Goal: Information Seeking & Learning: Learn about a topic

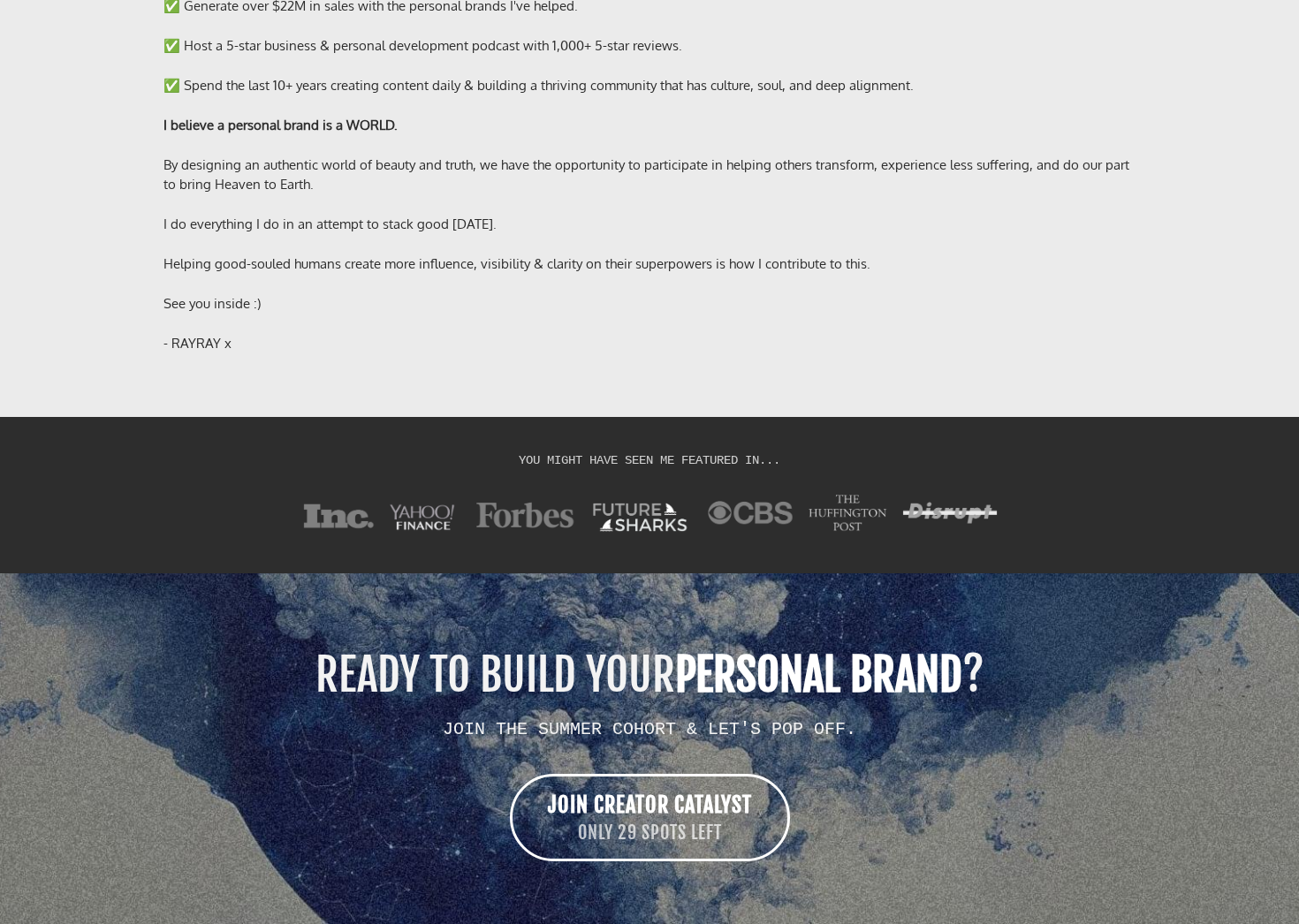
scroll to position [14316, 0]
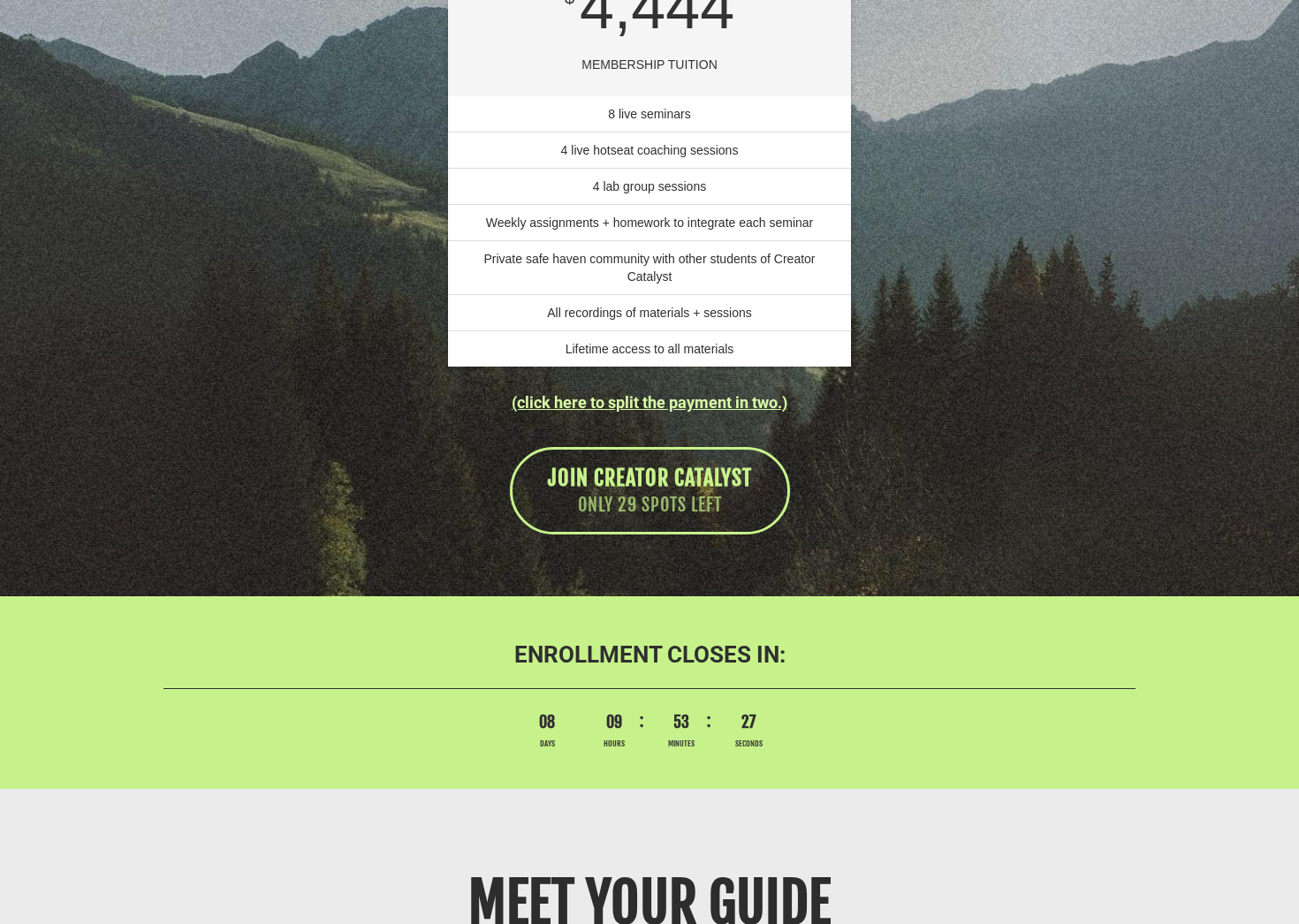
scroll to position [12455, 0]
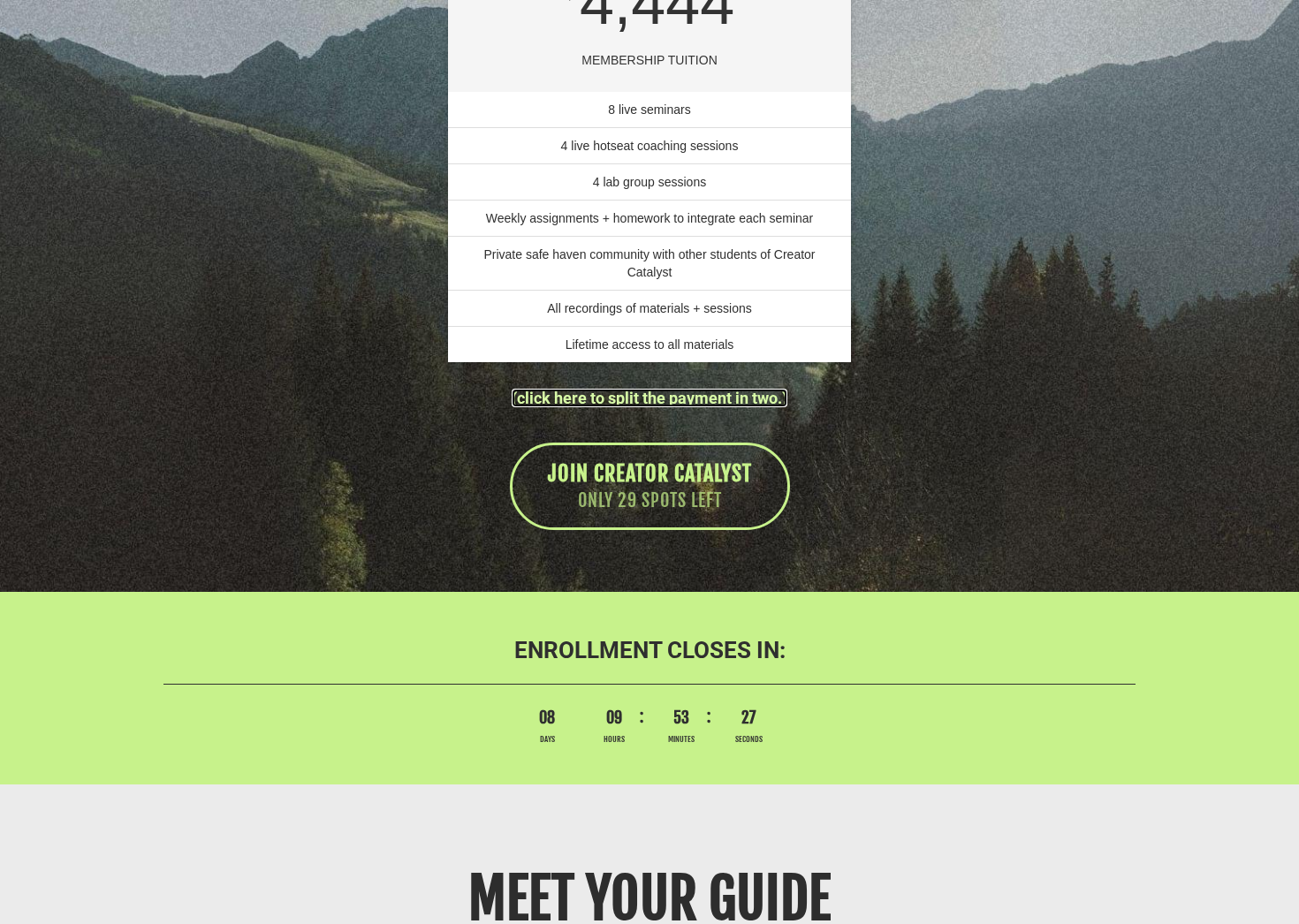
click at [681, 408] on link "(click here to split the payment in two.)" at bounding box center [650, 398] width 276 height 19
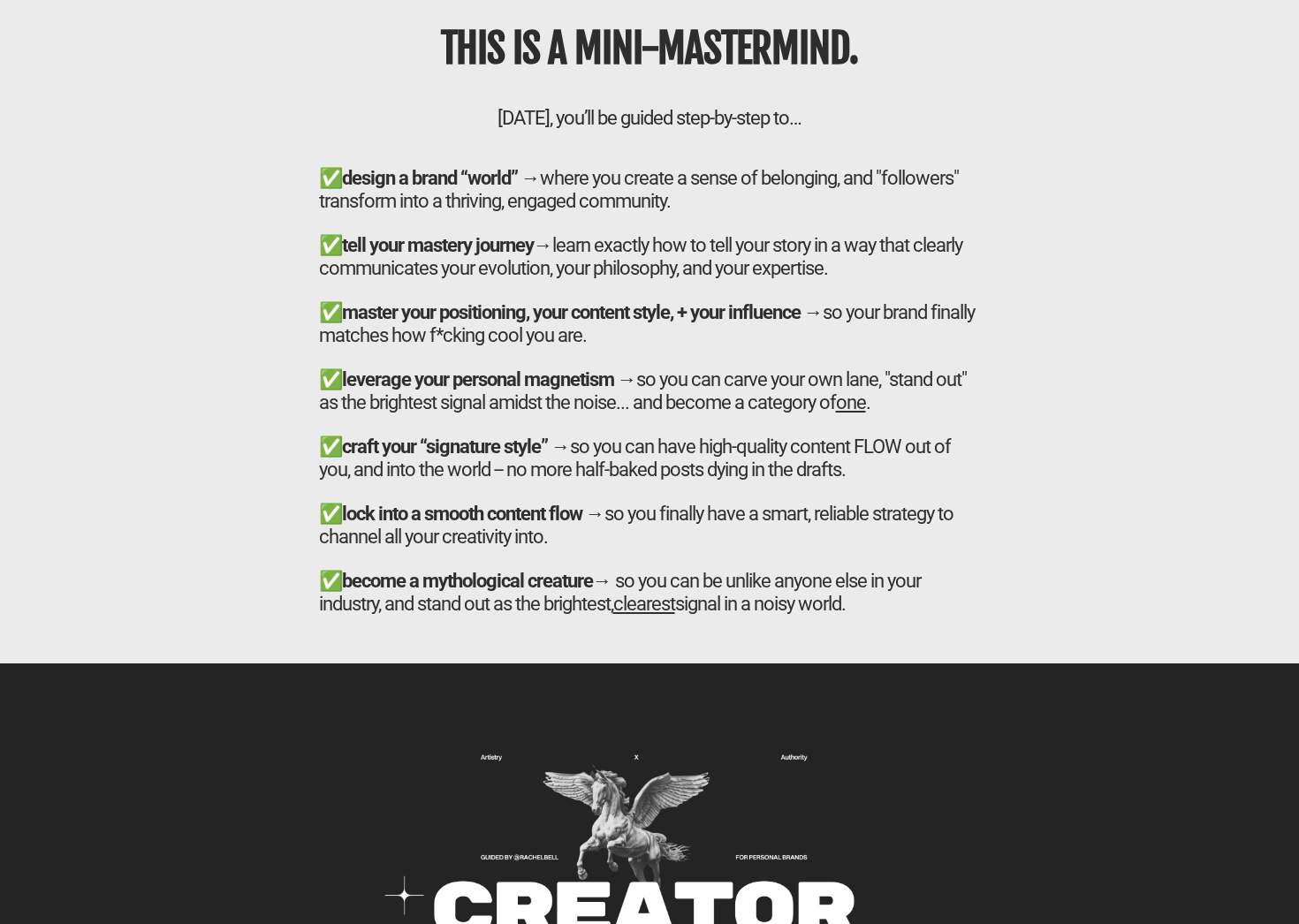
scroll to position [6081, 0]
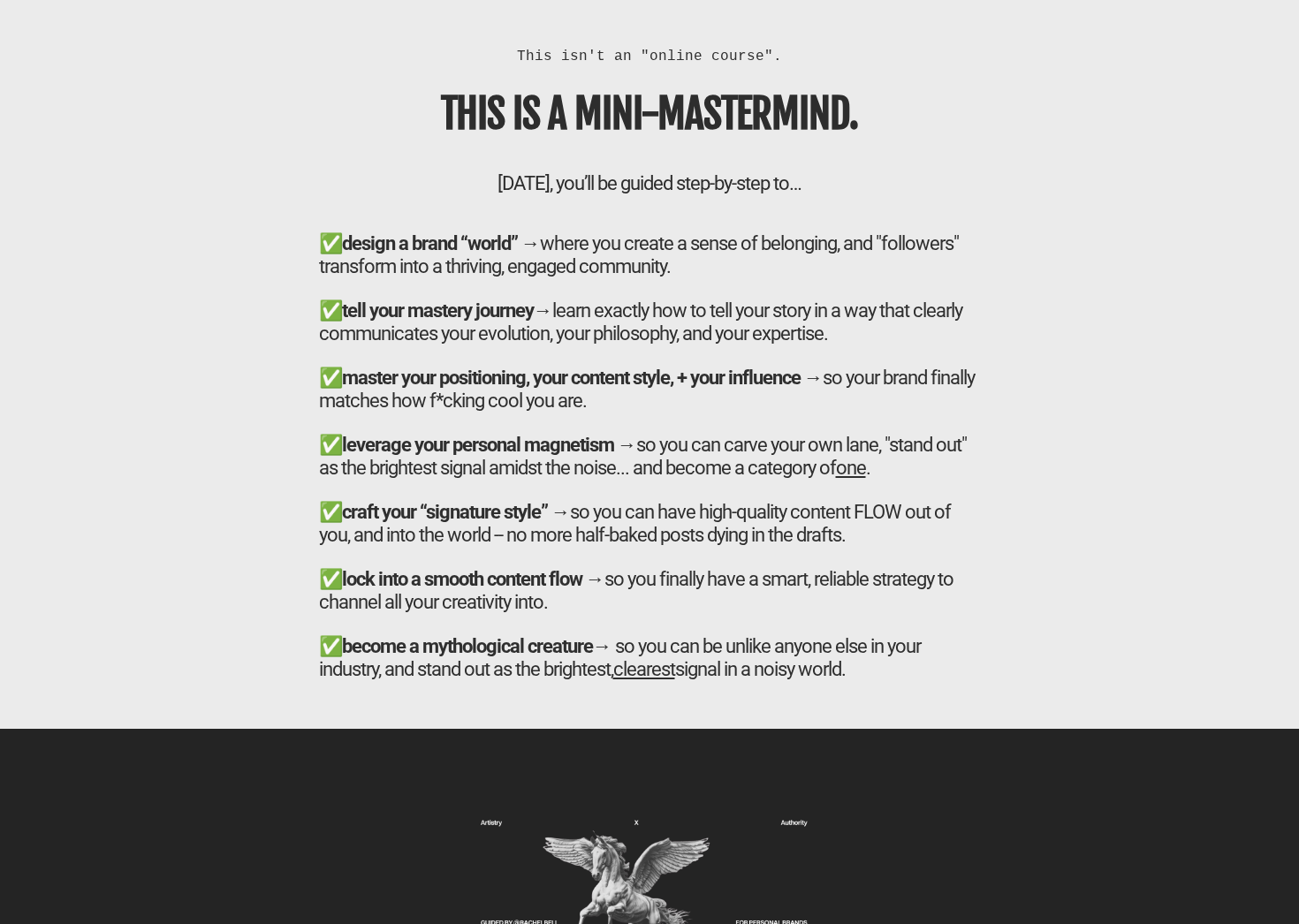
drag, startPoint x: 464, startPoint y: 182, endPoint x: 868, endPoint y: 697, distance: 654.6
click at [868, 697] on div "This isn't an "online course". THIS IS A MINI-MASTERMIND. [DATE], you’ll be gui…" at bounding box center [650, 375] width 680 height 657
copy div "Lo ips dolors, ame’co ad elitse doei-te-inci ut… ✅ labore e dolor “magna” → ali…"
click at [765, 327] on div "✅ tell your mastery journey→ learn exactly how to tell your story in a way that…" at bounding box center [650, 499] width 662 height 403
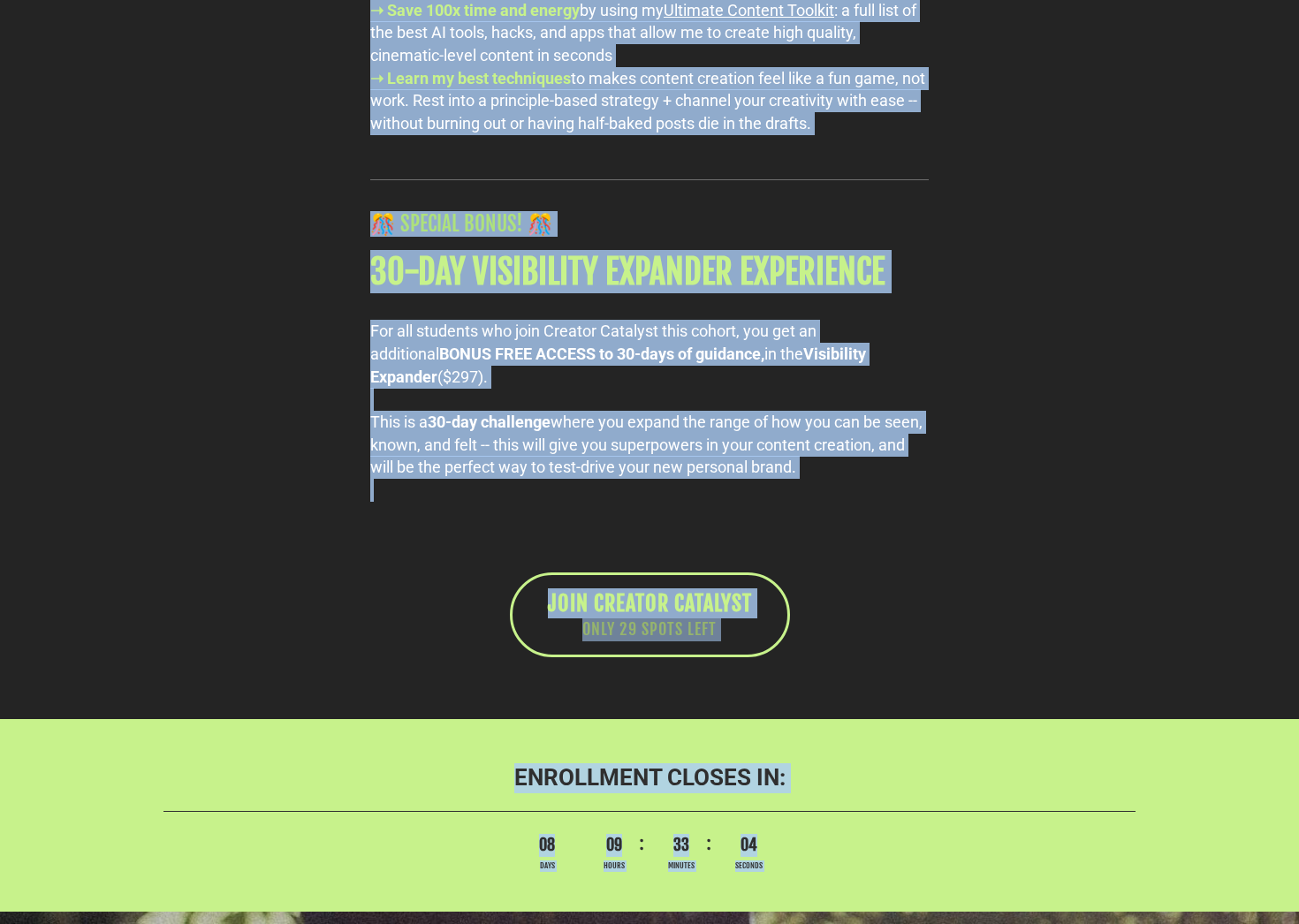
scroll to position [9812, 0]
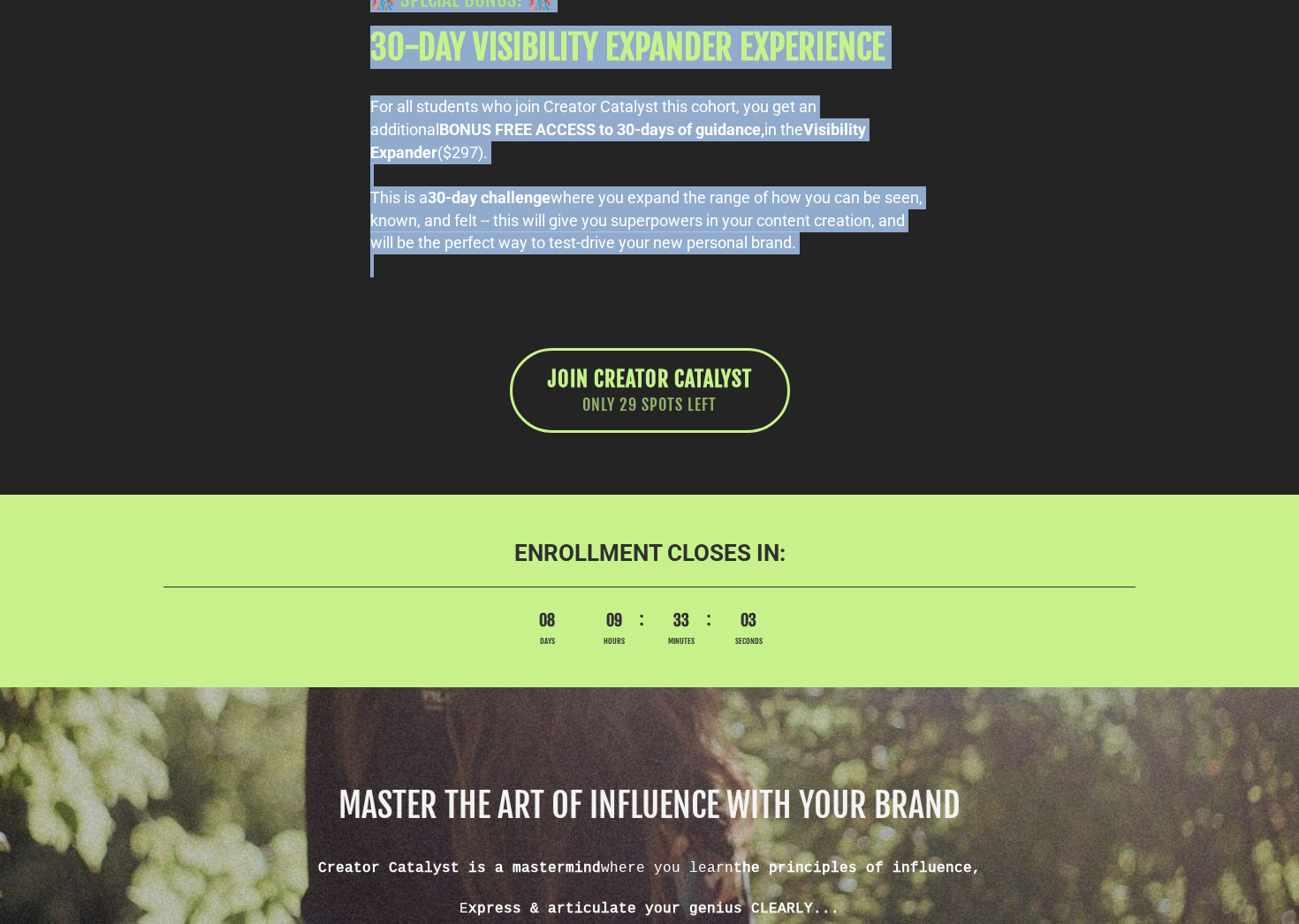
drag, startPoint x: 372, startPoint y: 223, endPoint x: 675, endPoint y: 294, distance: 311.2
copy div "32 LOREM IPS DOLO SITAM CONSE Adipi eli se doeiusm temp incididunt, utlaboreet,…"
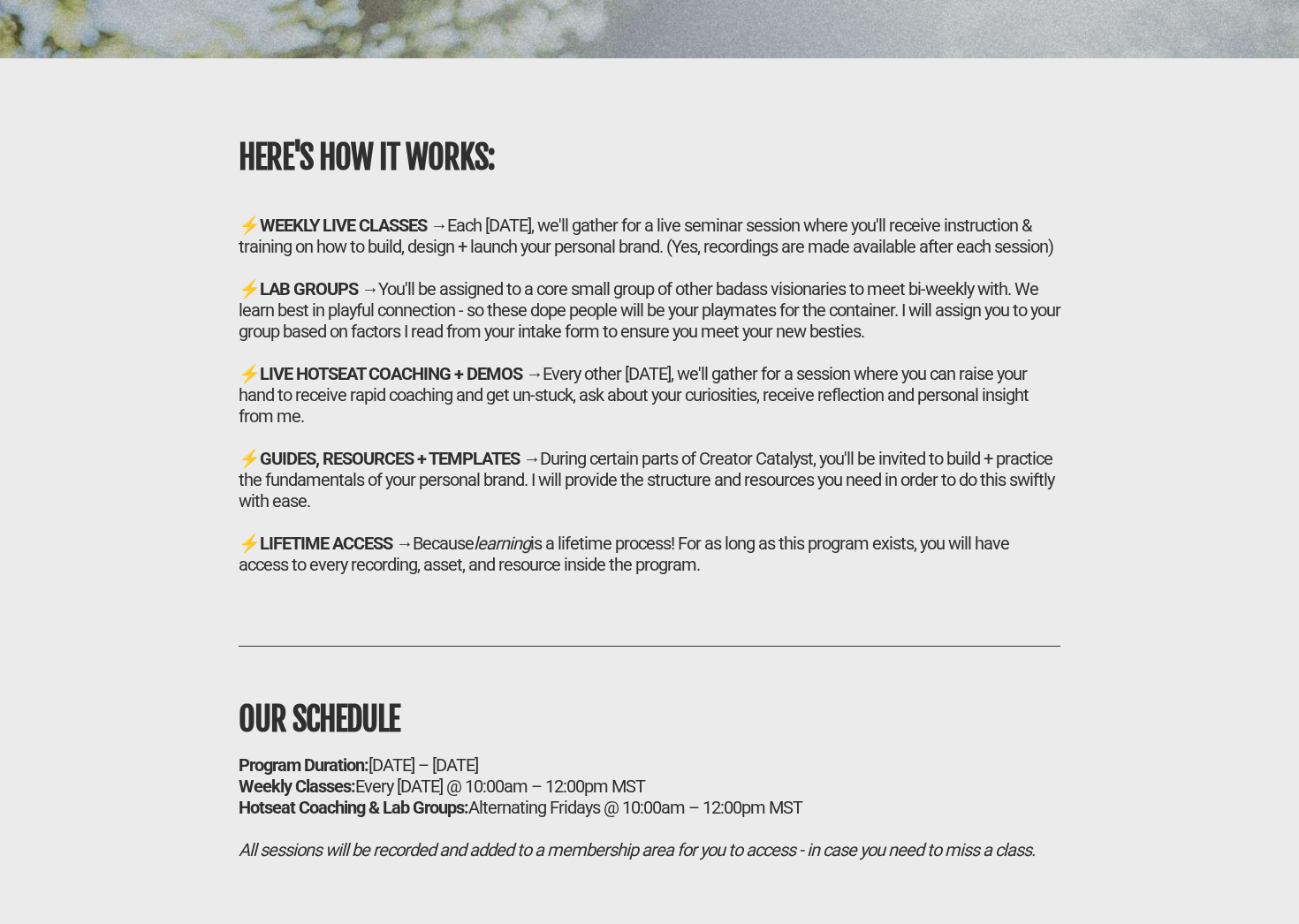
scroll to position [10938, 0]
drag, startPoint x: 240, startPoint y: 260, endPoint x: 726, endPoint y: 602, distance: 594.3
click at [726, 576] on h2 "⚡ WEEKLY LIVE CLASSES → Each [DATE], we'll gather for a live seminar session wh…" at bounding box center [650, 395] width 822 height 361
click at [709, 532] on div at bounding box center [650, 521] width 822 height 21
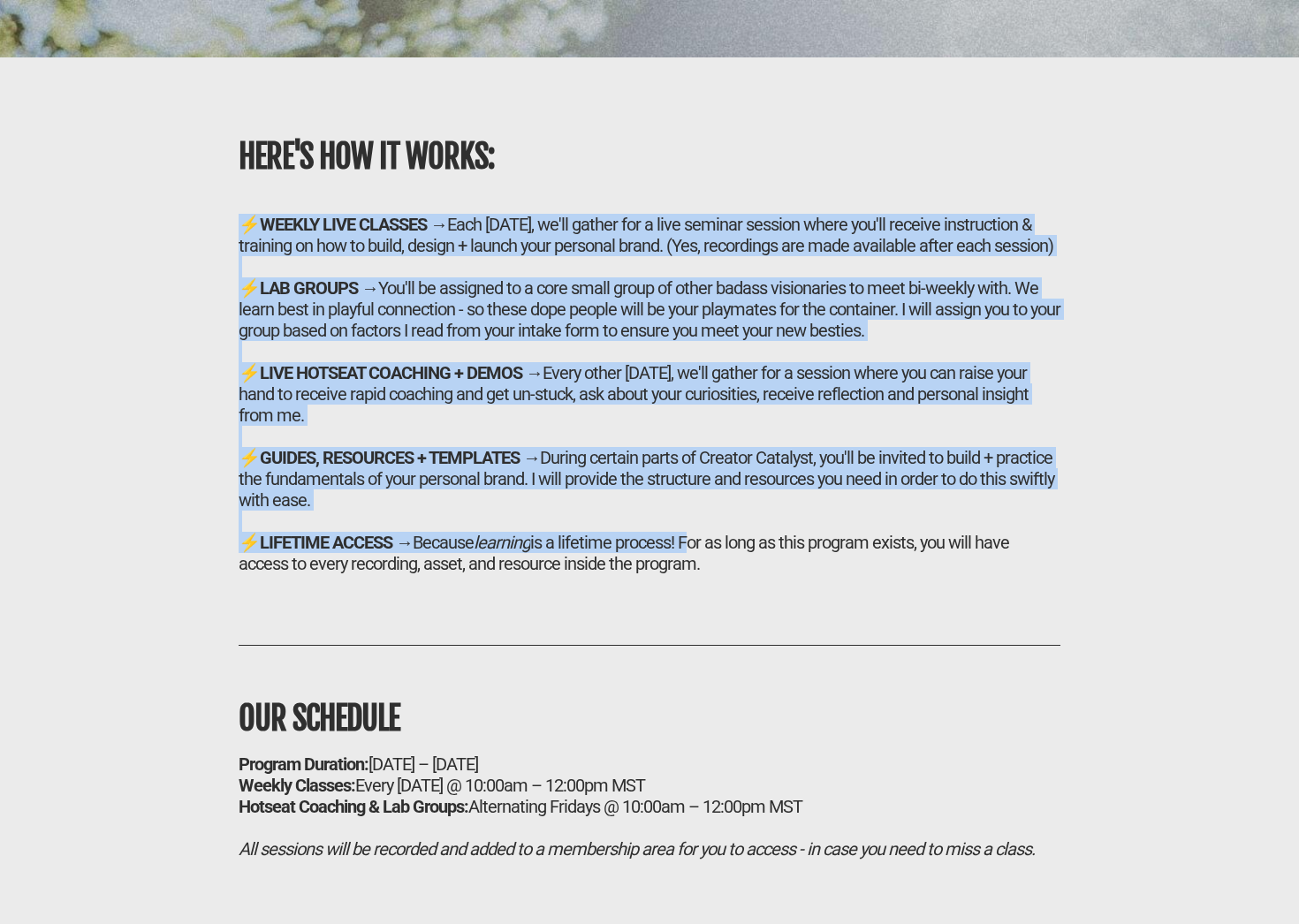
drag, startPoint x: 686, startPoint y: 586, endPoint x: 245, endPoint y: 257, distance: 550.2
click at [245, 257] on h2 "⚡ WEEKLY LIVE CLASSES → Each [DATE], we'll gather for a live seminar session wh…" at bounding box center [650, 395] width 822 height 361
drag, startPoint x: 243, startPoint y: 193, endPoint x: 686, endPoint y: 575, distance: 585.0
click at [686, 575] on div "HERE'S HOW IT WORKS: ⚡ WEEKLY LIVE CLASSES → Each [DATE], we'll gather for a li…" at bounding box center [649, 355] width 839 height 437
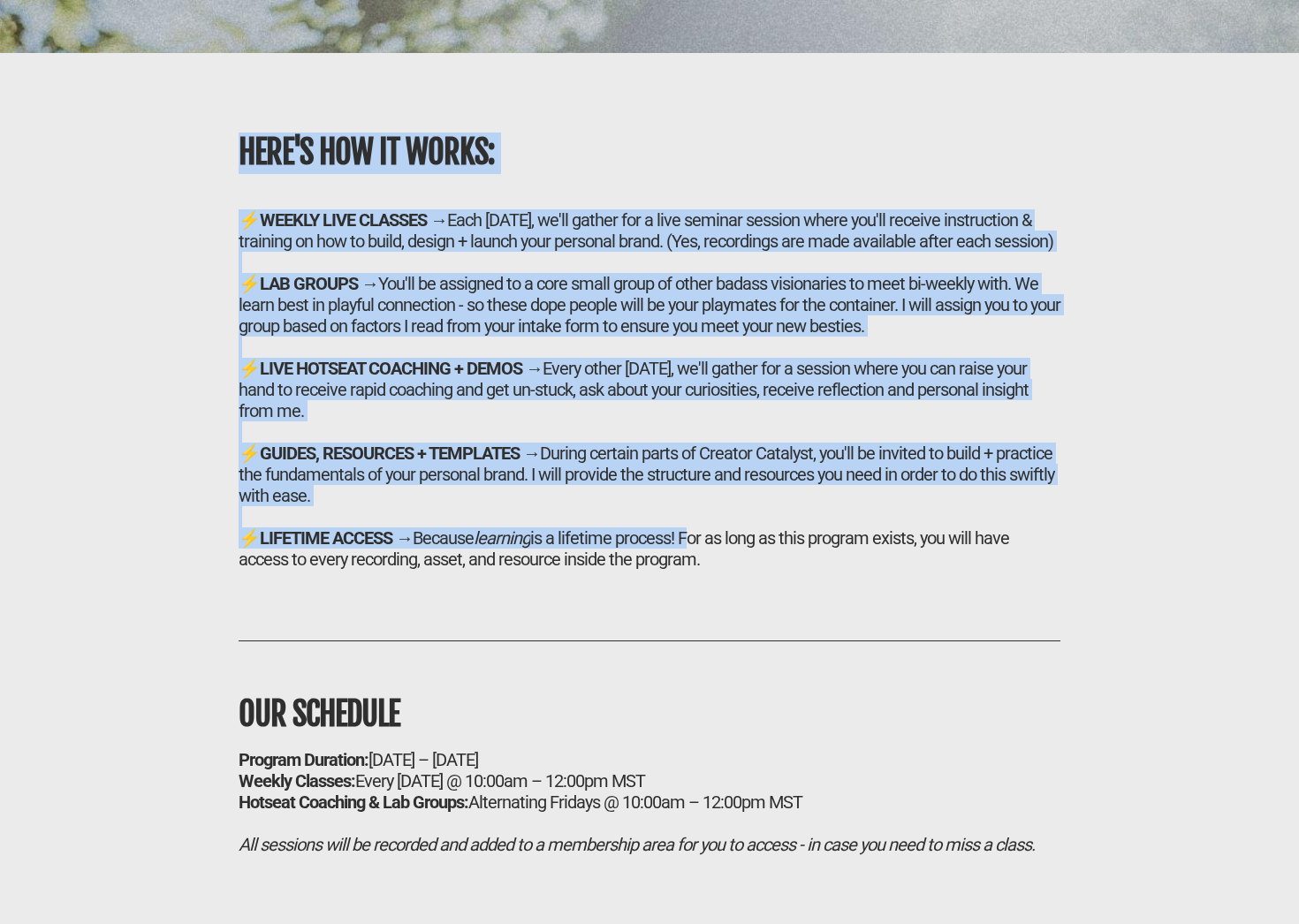
copy div "LORE'I DOL SI AMETC: ⚡ ADIPIS ELIT SEDDOEI → Temp Incidid, ut'la etdolo mag a e…"
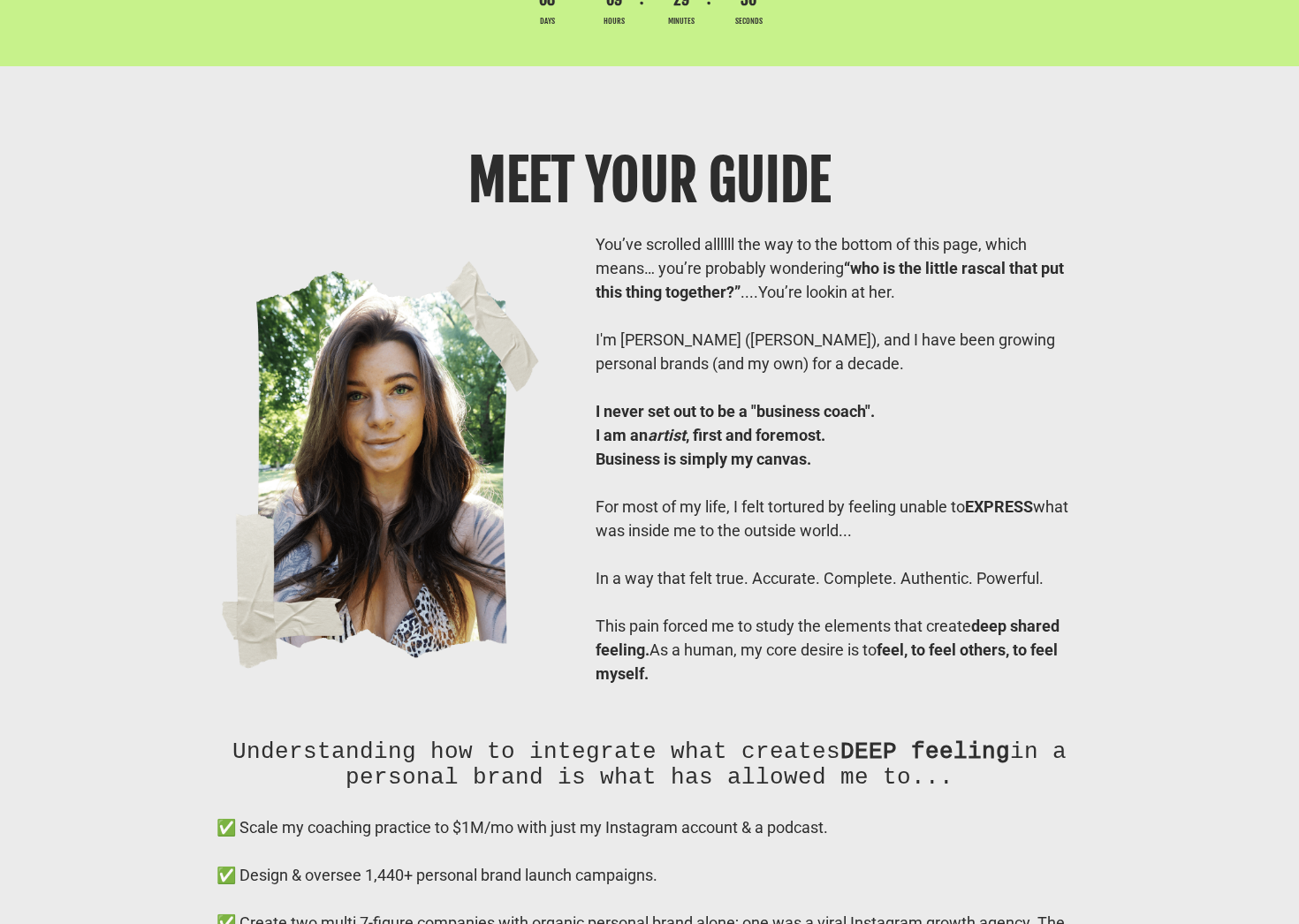
scroll to position [13156, 0]
